Goal: Find specific page/section: Find specific page/section

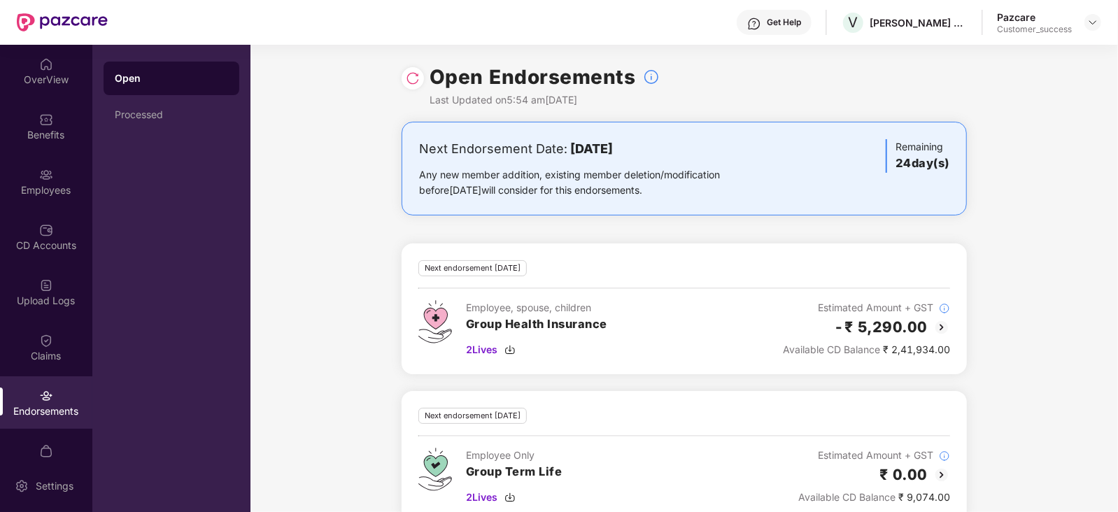
scroll to position [146, 0]
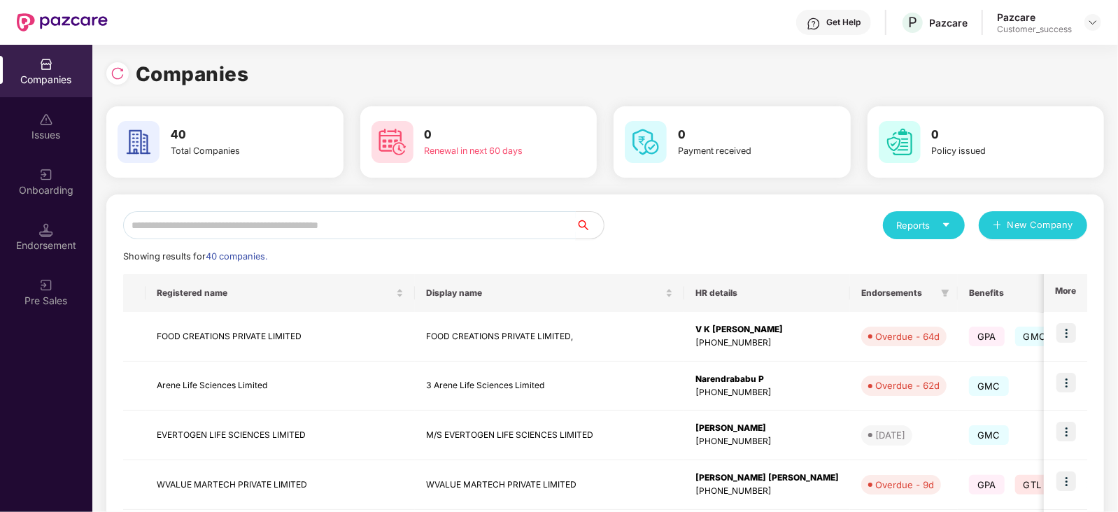
click at [276, 226] on input "text" at bounding box center [349, 225] width 453 height 28
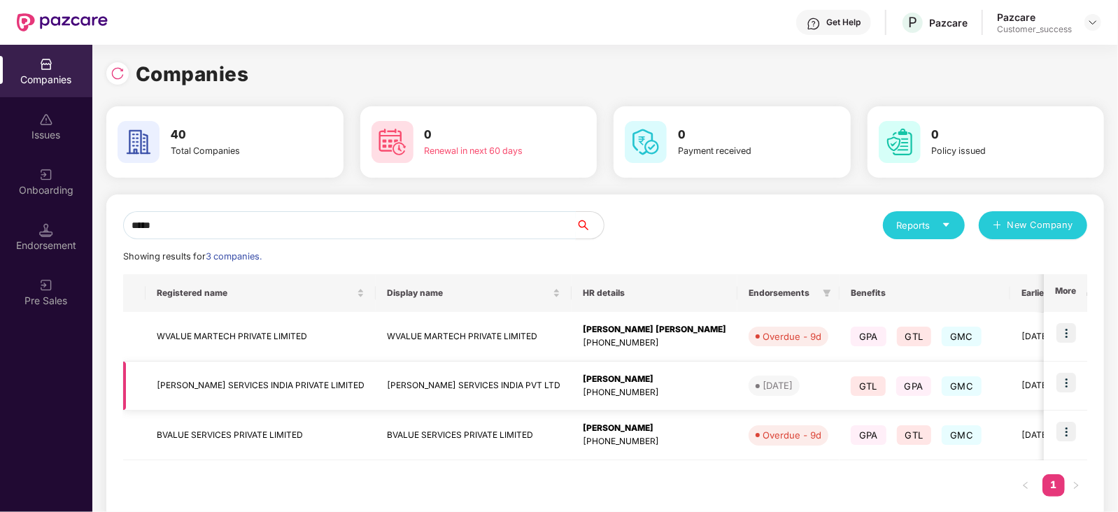
type input "*****"
click at [588, 383] on div "[PERSON_NAME]" at bounding box center [654, 379] width 143 height 13
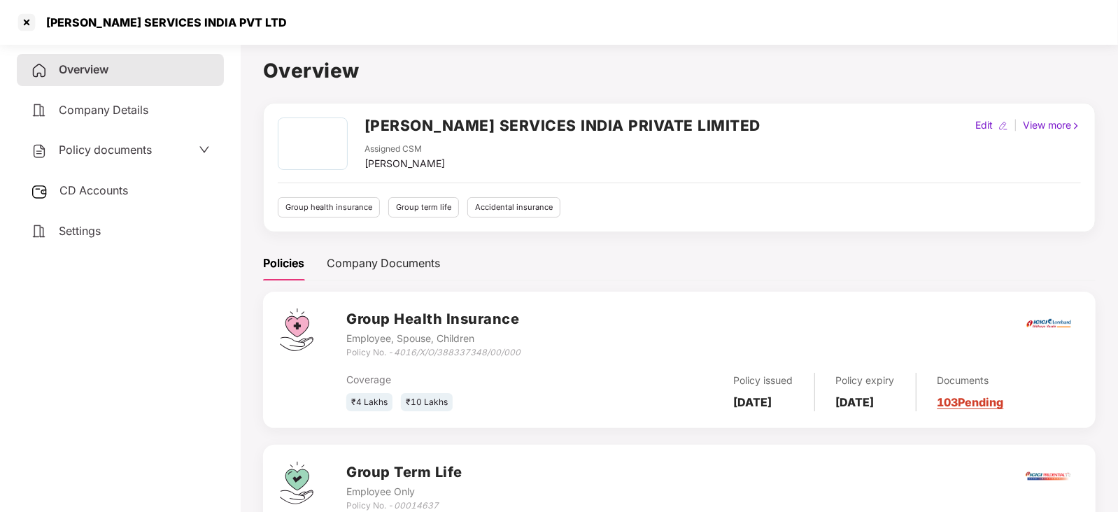
scroll to position [127, 0]
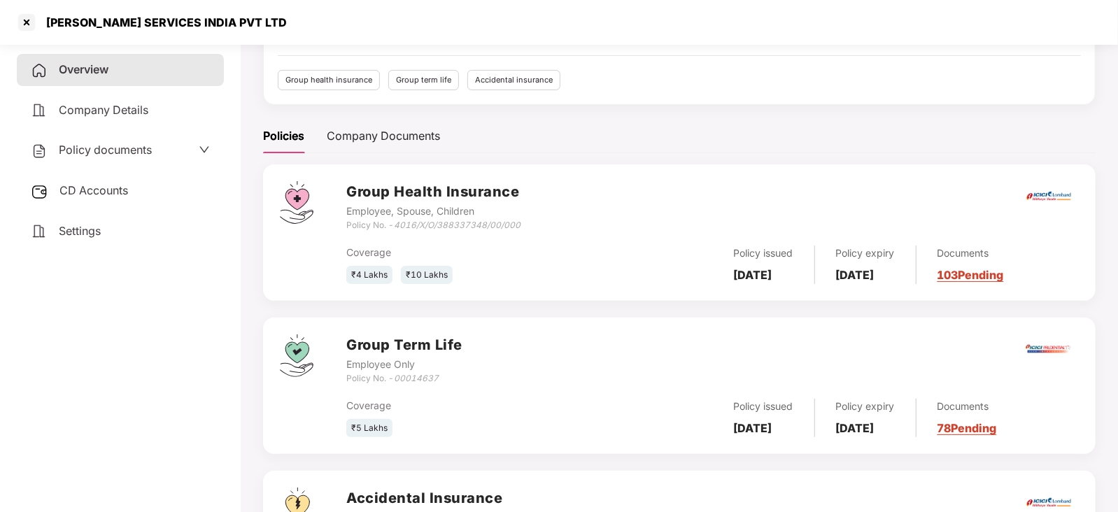
click at [996, 265] on div "Documents 103 Pending" at bounding box center [960, 265] width 87 height 38
click at [992, 281] on div "Documents 103 Pending" at bounding box center [960, 265] width 87 height 38
click at [979, 276] on link "103 Pending" at bounding box center [971, 275] width 66 height 14
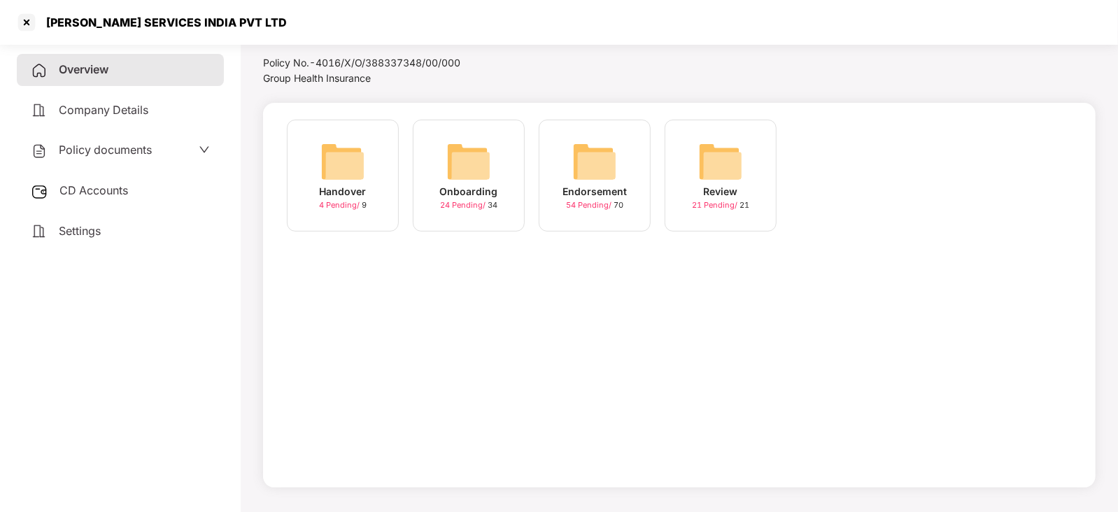
click at [587, 147] on img at bounding box center [595, 161] width 45 height 45
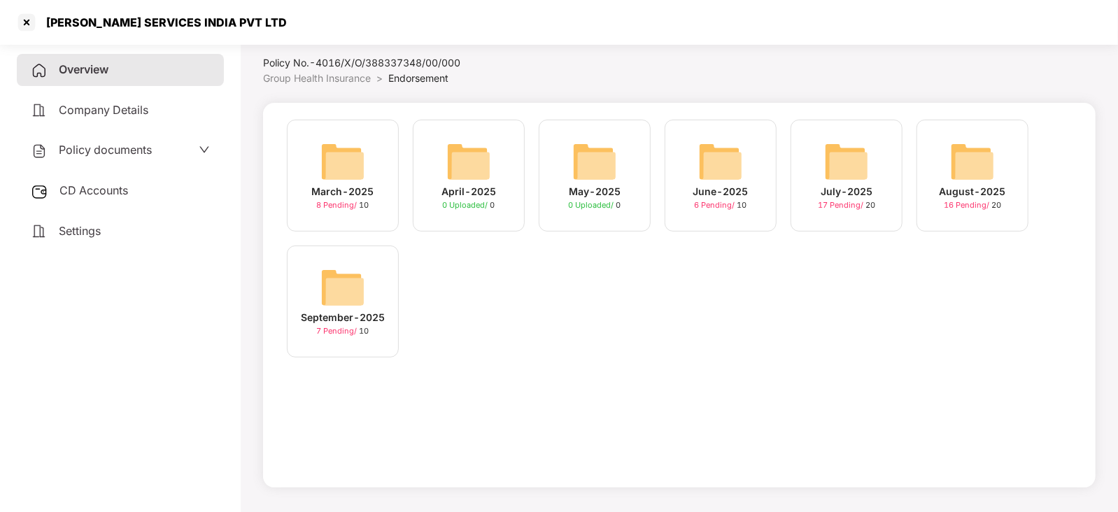
click at [587, 147] on img at bounding box center [595, 161] width 45 height 45
click at [346, 288] on img at bounding box center [343, 287] width 45 height 45
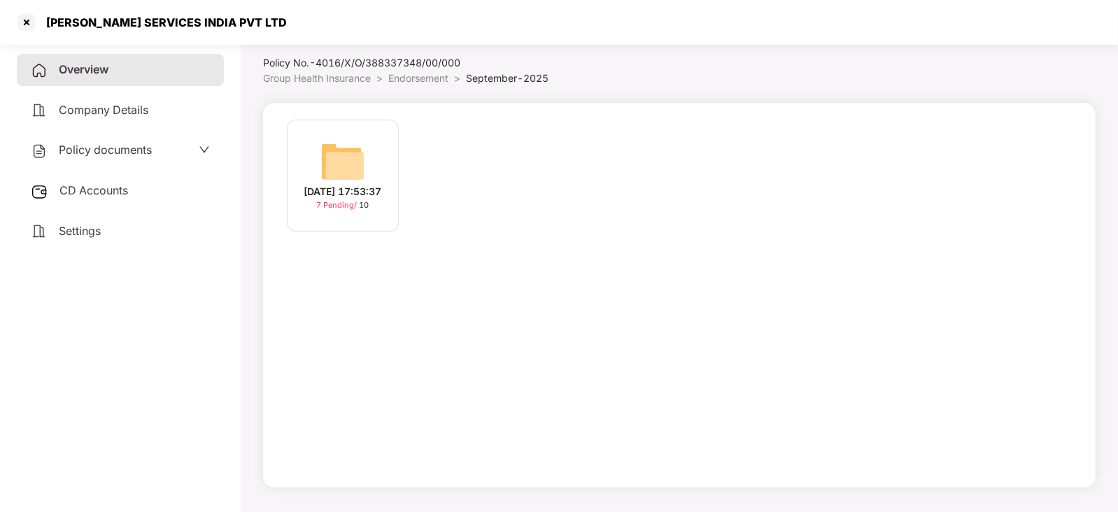
click at [337, 160] on img at bounding box center [343, 161] width 45 height 45
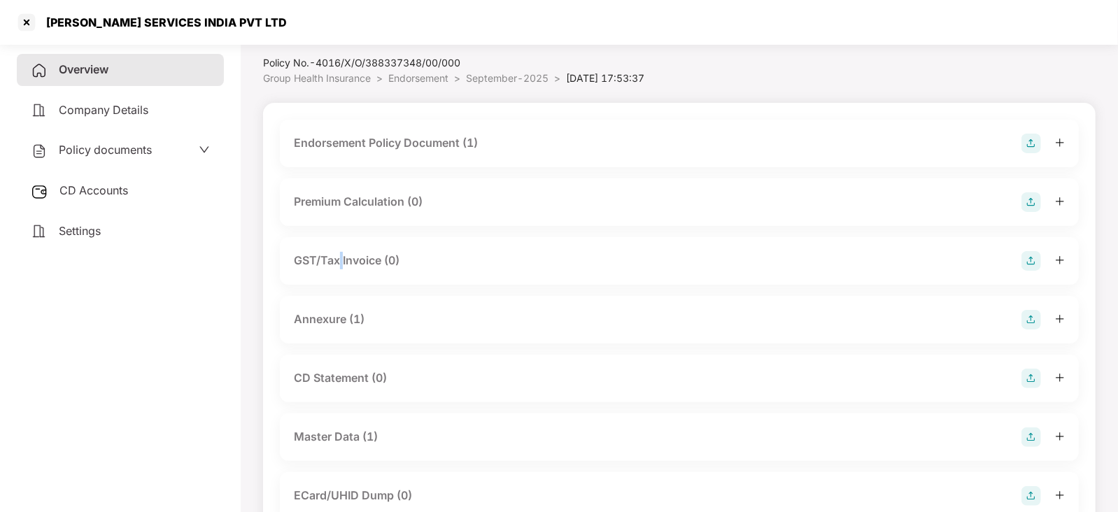
scroll to position [127, 0]
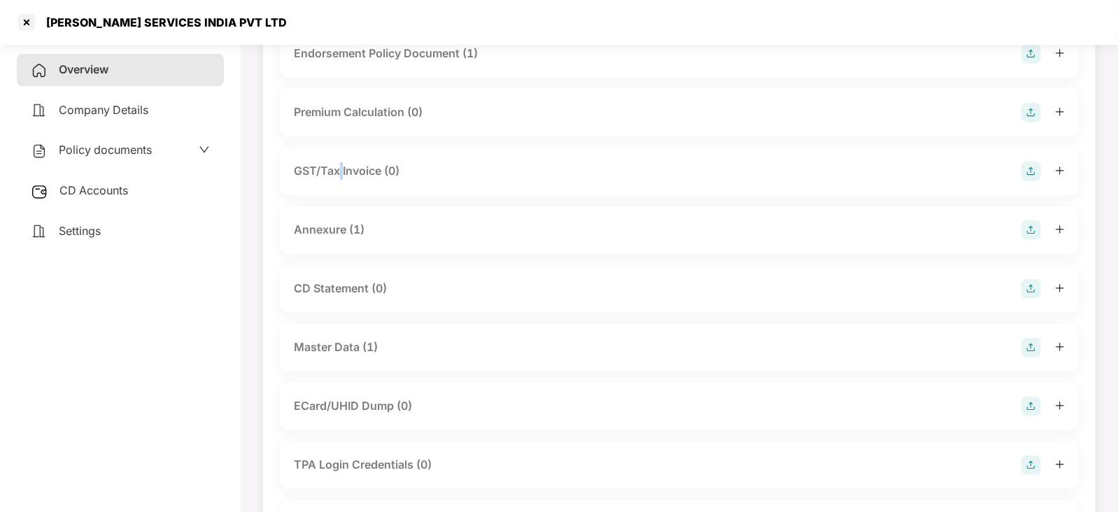
click at [337, 160] on div "GST/Tax Invoice (0)" at bounding box center [679, 172] width 799 height 48
click at [332, 353] on div "Master Data (1)" at bounding box center [336, 347] width 84 height 17
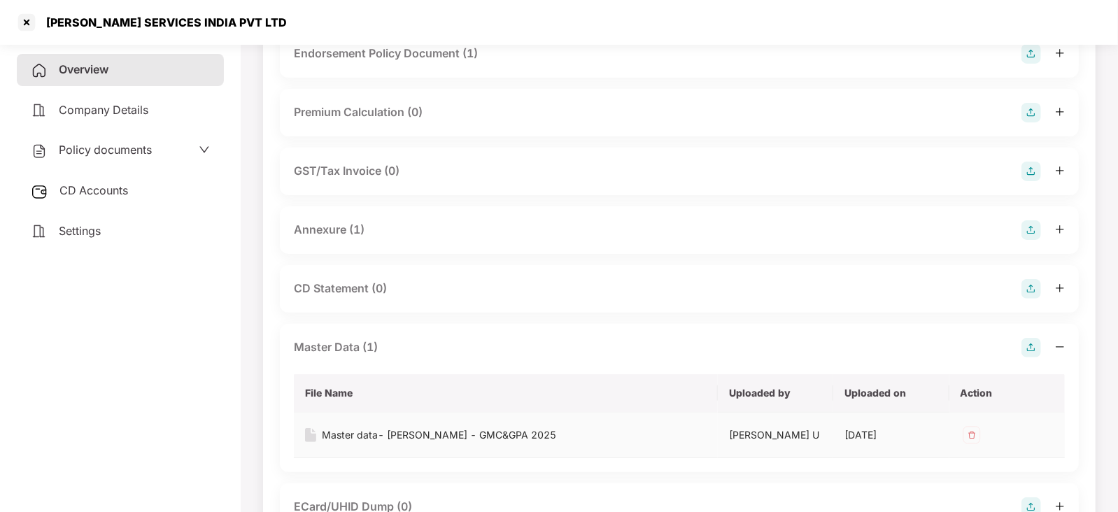
click at [343, 435] on div "Master data- Valueleaf - GMC&GPA 2025" at bounding box center [439, 435] width 234 height 15
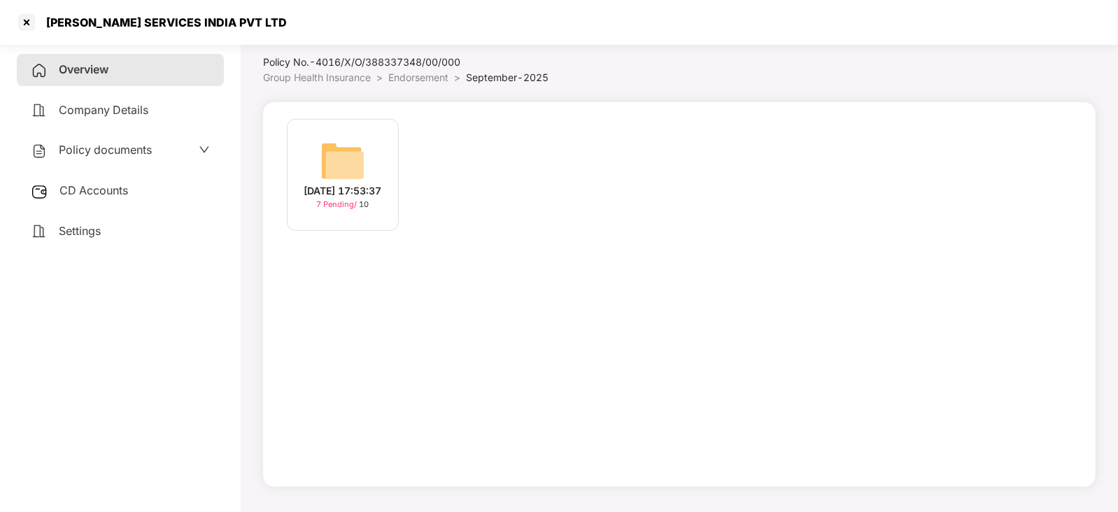
scroll to position [38, 0]
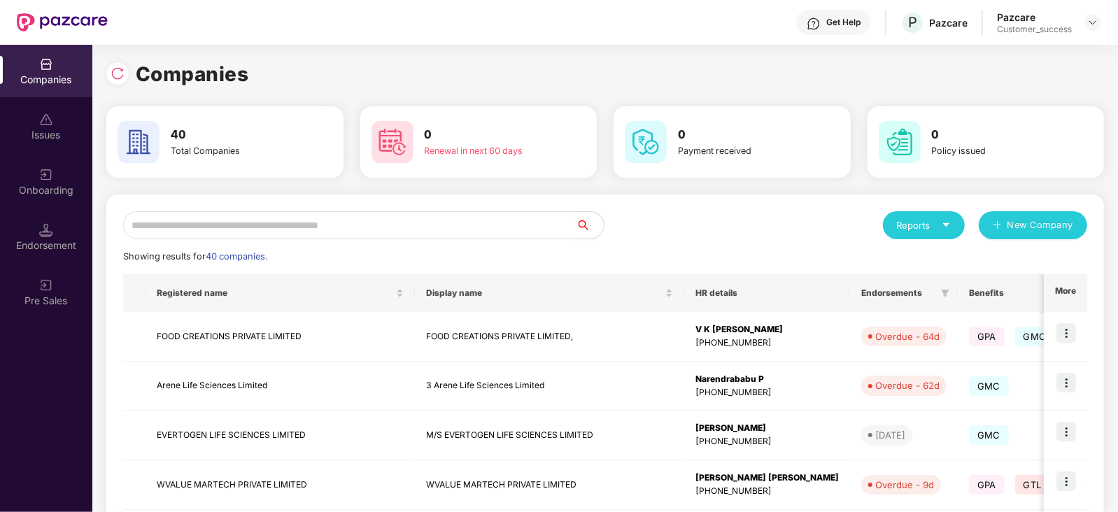
click at [288, 220] on input "text" at bounding box center [349, 225] width 453 height 28
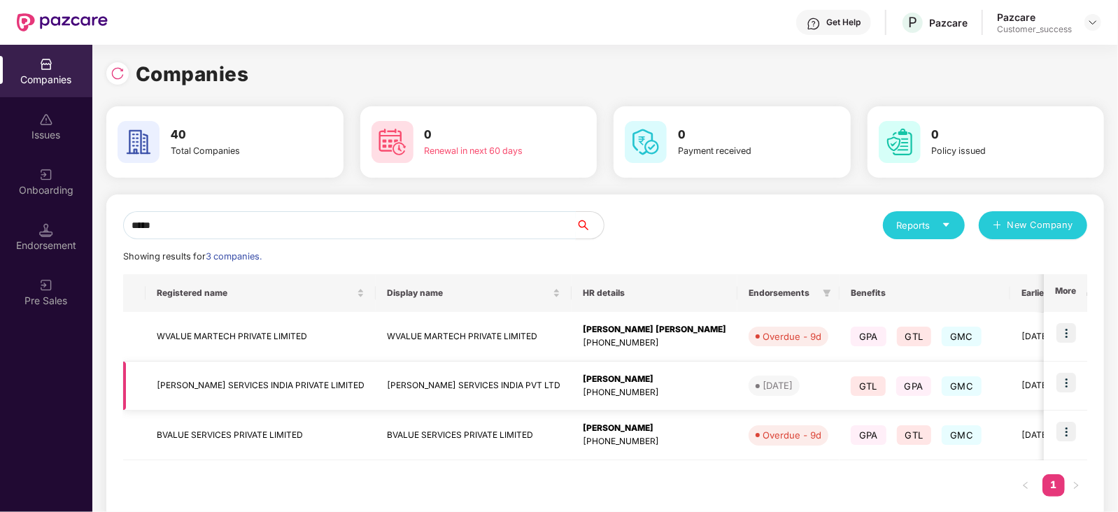
type input "*****"
click at [1062, 374] on img at bounding box center [1067, 383] width 20 height 20
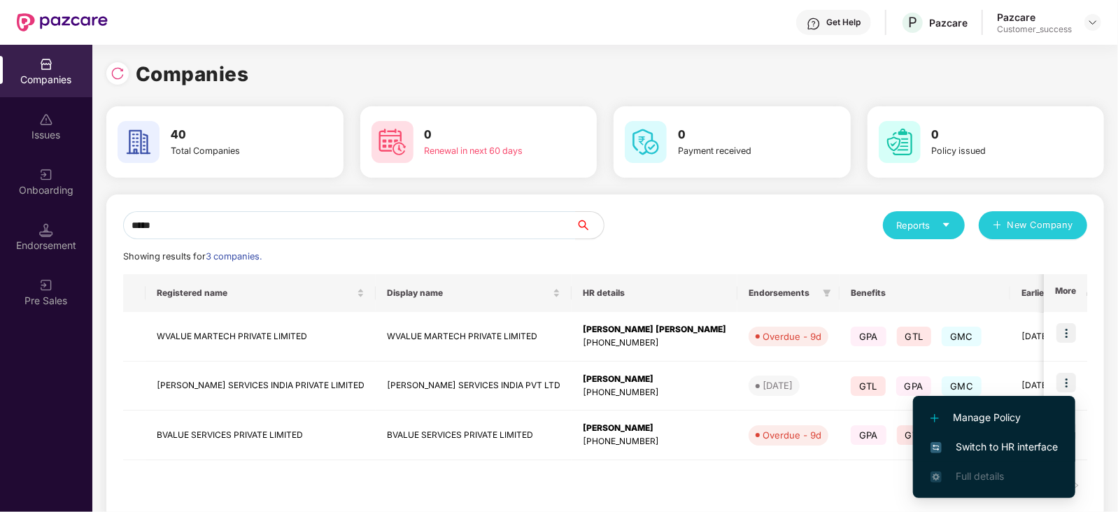
click at [1036, 447] on span "Switch to HR interface" at bounding box center [994, 447] width 127 height 15
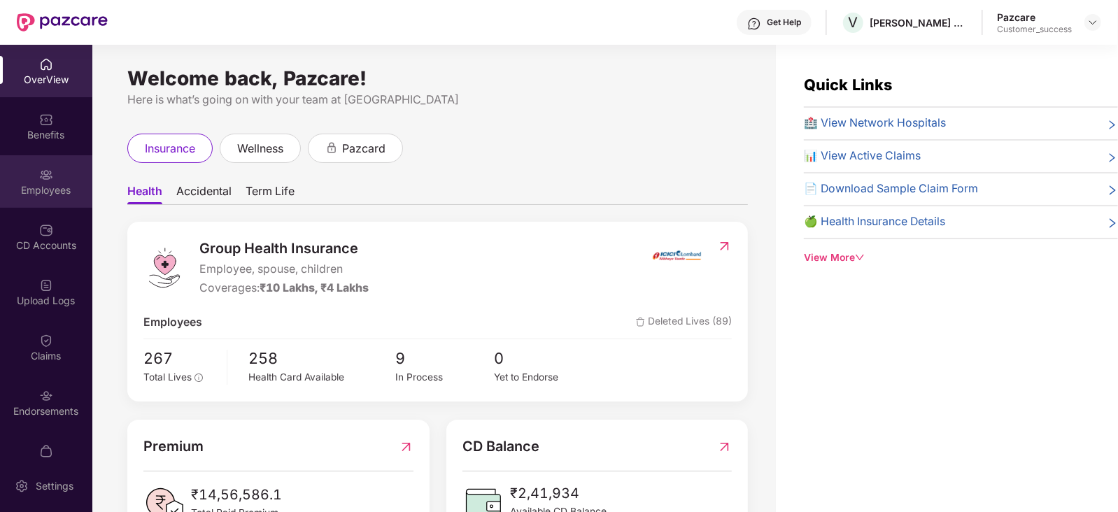
click at [66, 176] on div "Employees" at bounding box center [46, 181] width 92 height 52
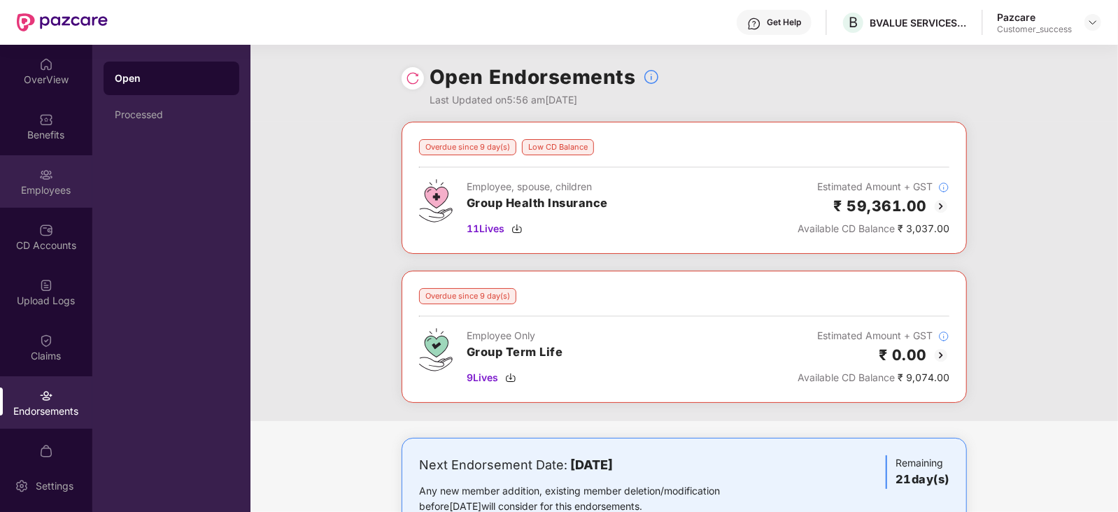
click at [31, 186] on div "Employees" at bounding box center [46, 190] width 92 height 14
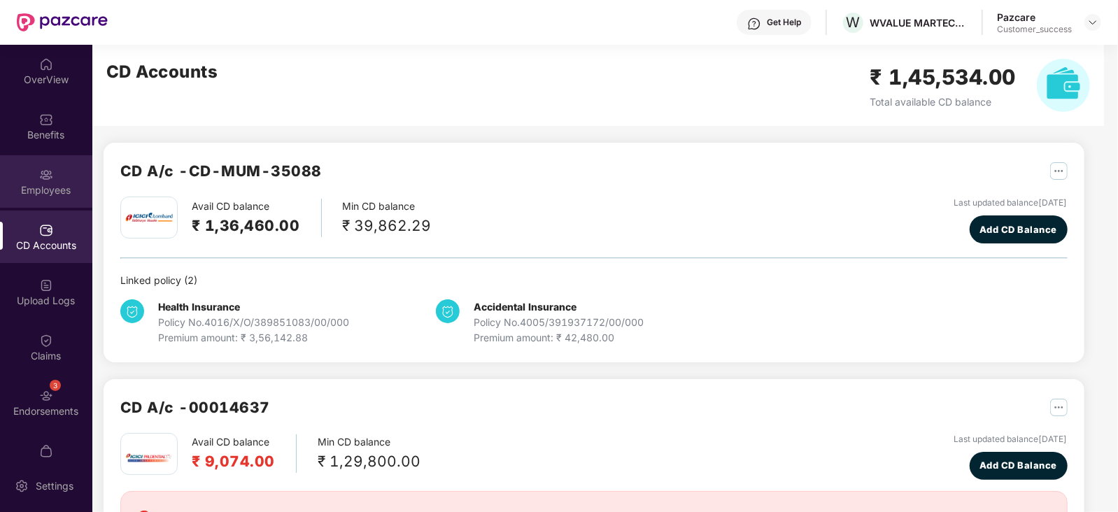
click at [64, 185] on div "Employees" at bounding box center [46, 190] width 92 height 14
